Goal: Task Accomplishment & Management: Manage account settings

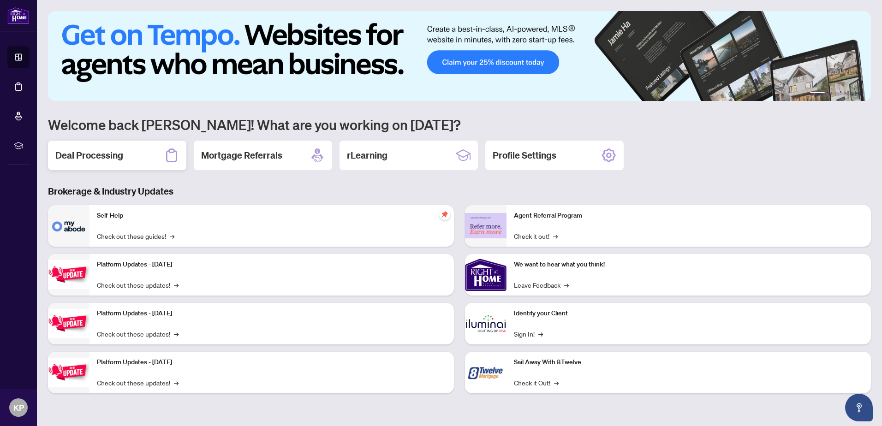
click at [90, 155] on h2 "Deal Processing" at bounding box center [89, 155] width 68 height 13
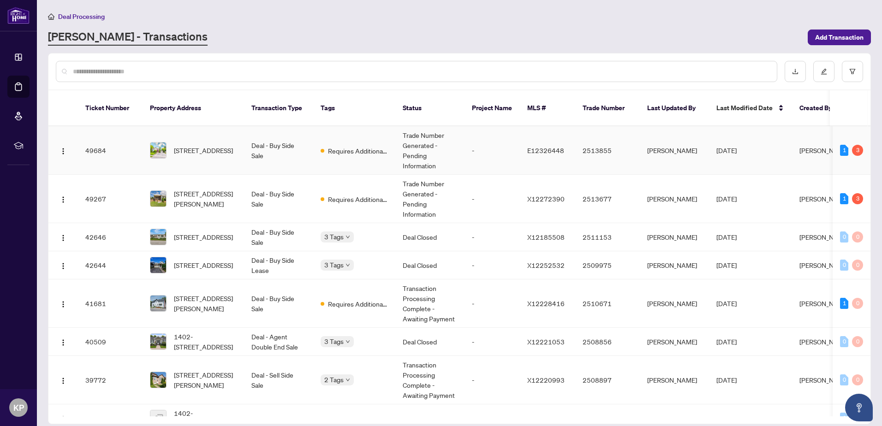
click at [375, 153] on td "Requires Additional Docs" at bounding box center [354, 150] width 82 height 48
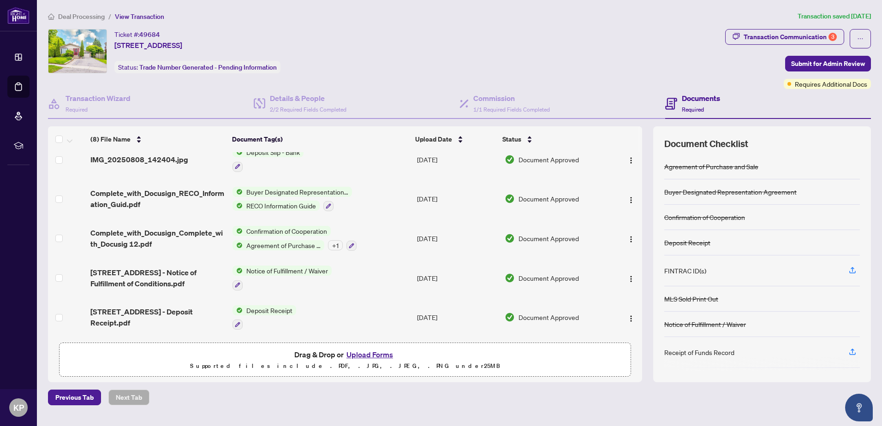
scroll to position [120, 0]
click at [769, 40] on div "Transaction Communication 3" at bounding box center [790, 37] width 93 height 15
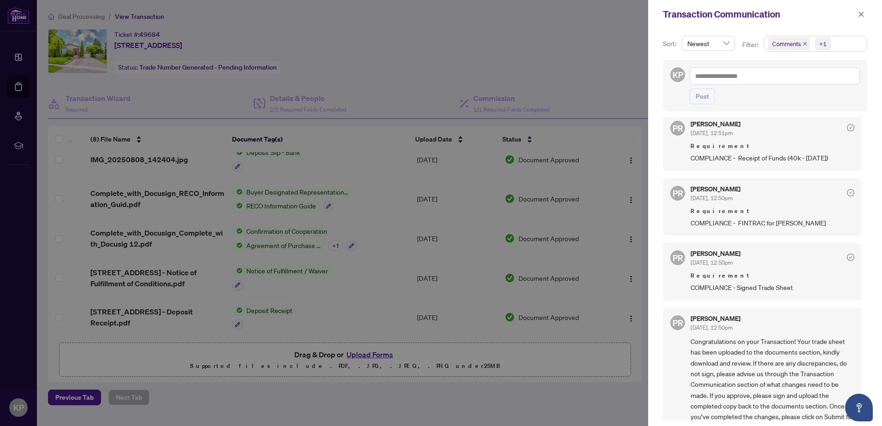
scroll to position [0, 0]
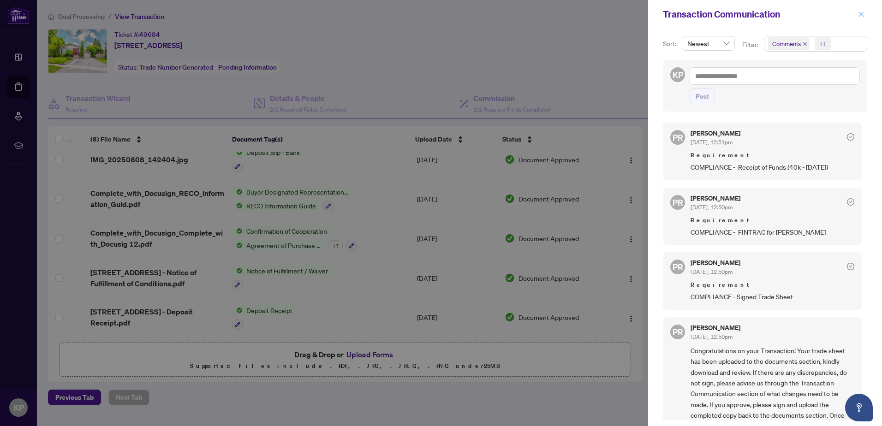
click at [859, 13] on icon "close" at bounding box center [861, 14] width 6 height 6
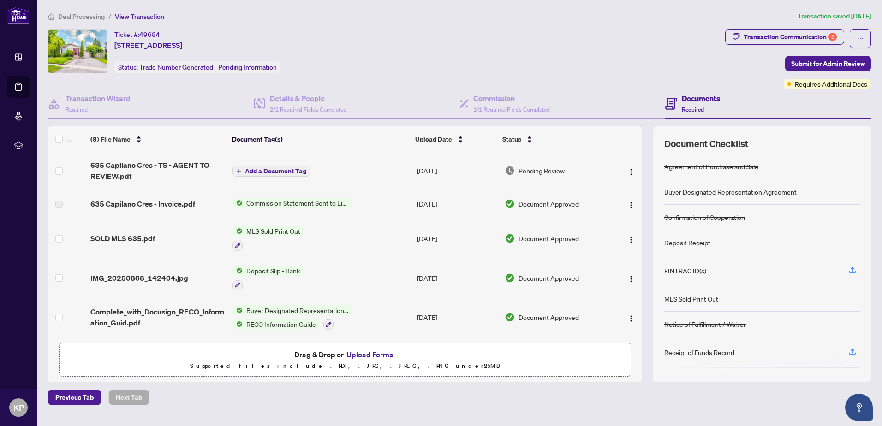
click at [82, 14] on span "Deal Processing" at bounding box center [81, 16] width 47 height 8
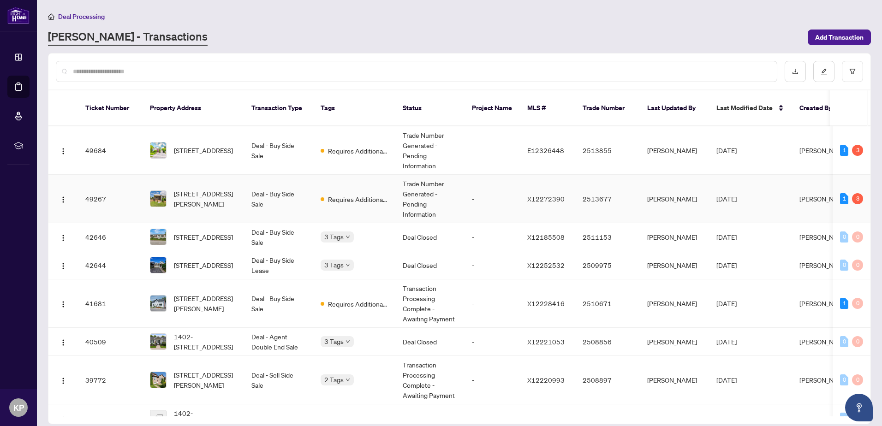
click at [305, 191] on td "Deal - Buy Side Sale" at bounding box center [278, 199] width 69 height 48
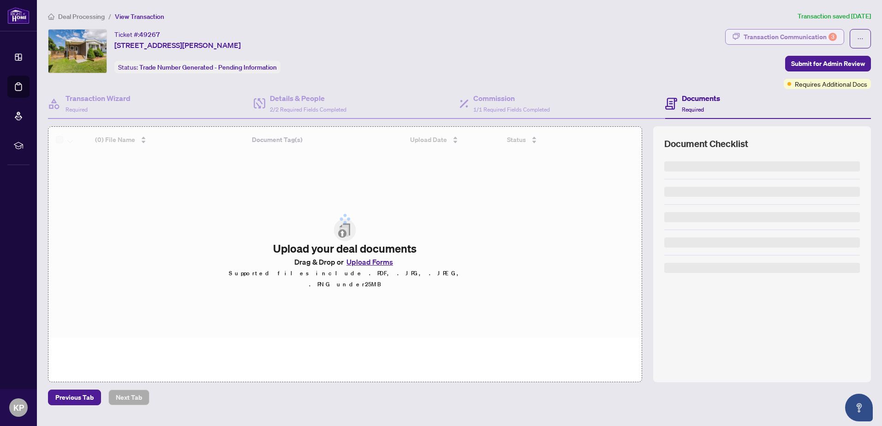
click at [752, 35] on div "Transaction Communication 3" at bounding box center [790, 37] width 93 height 15
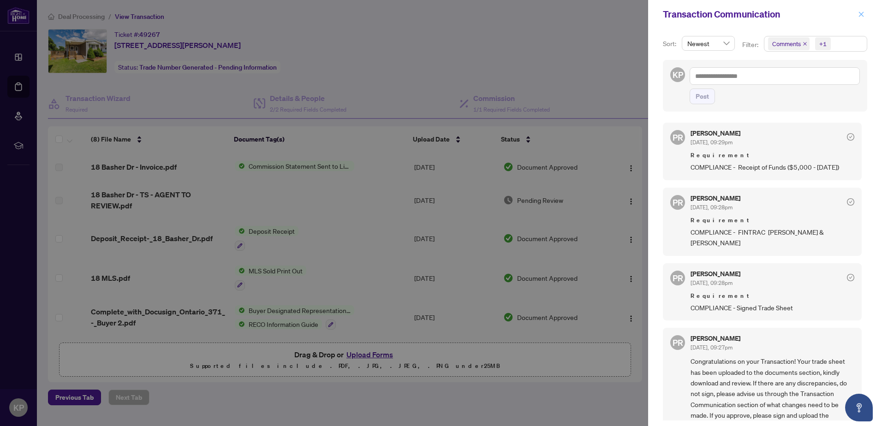
click at [862, 14] on icon "close" at bounding box center [861, 14] width 5 height 5
